Goal: Find contact information: Find contact information

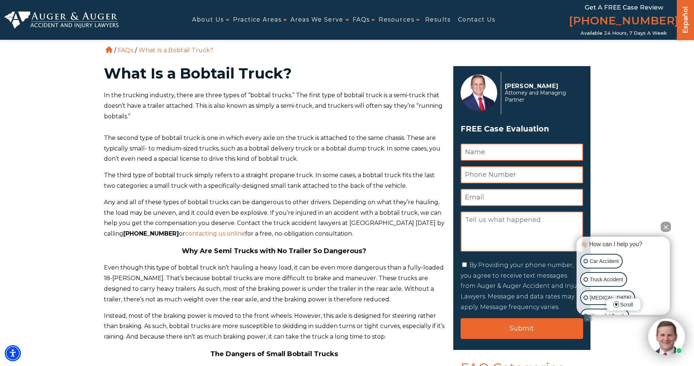
scroll to position [37, 0]
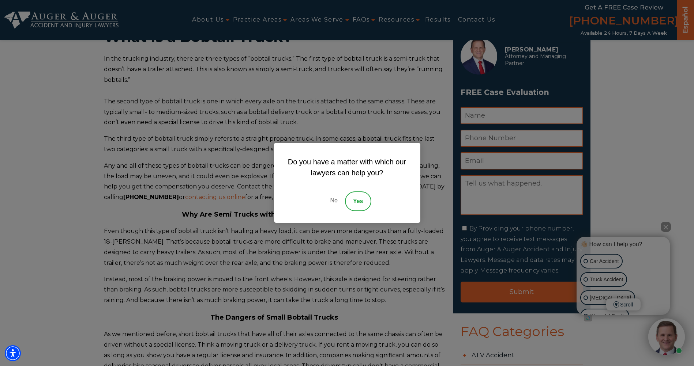
click at [333, 201] on link "No" at bounding box center [333, 202] width 22 height 20
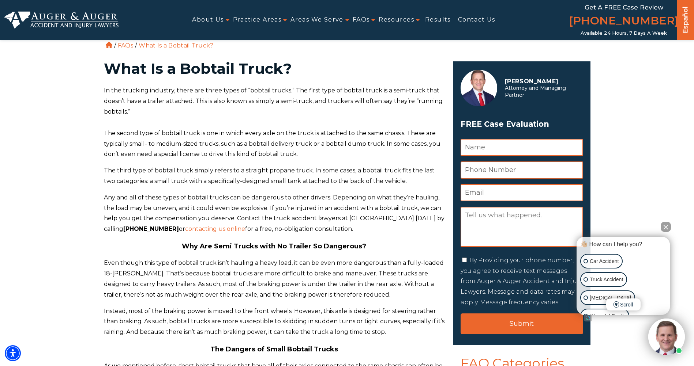
scroll to position [0, 0]
